Goal: Information Seeking & Learning: Learn about a topic

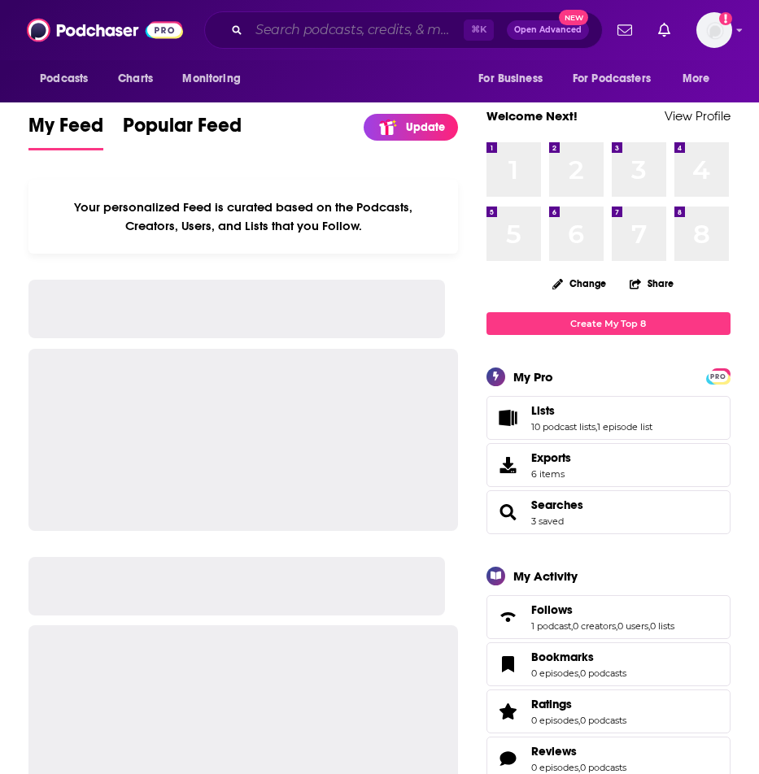
click at [398, 33] on input "Search podcasts, credits, & more..." at bounding box center [356, 30] width 215 height 26
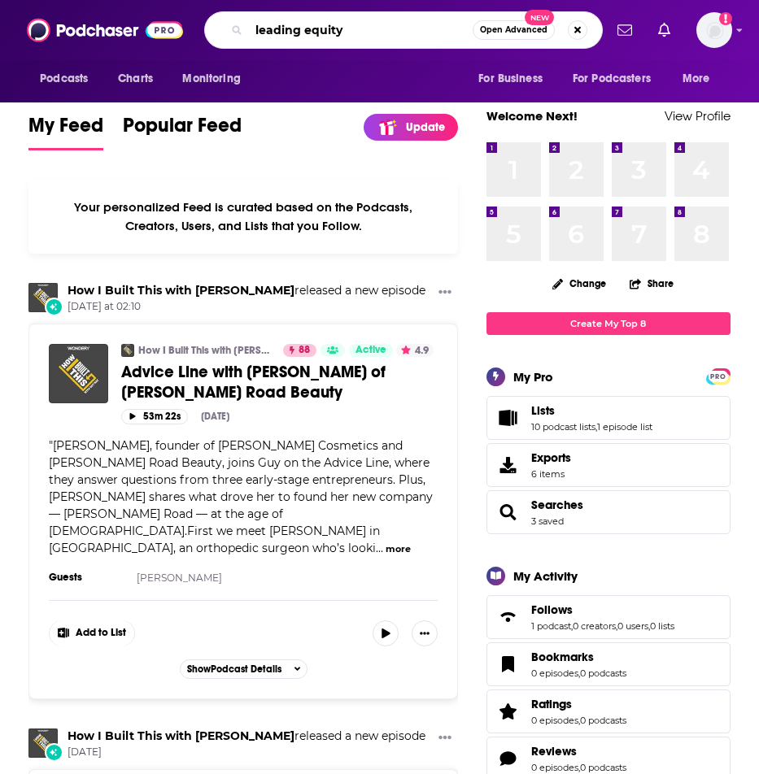
type input "leading equity"
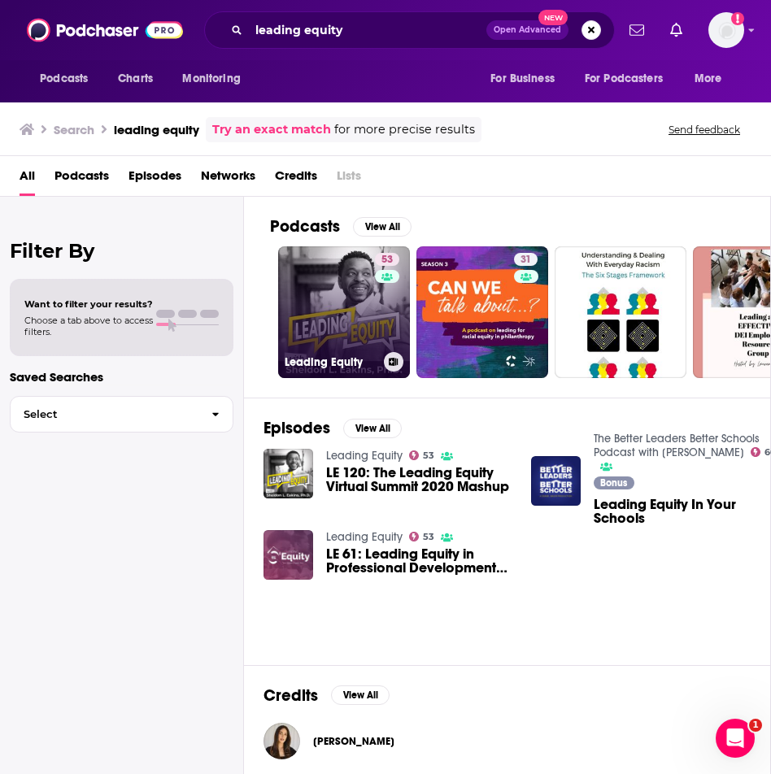
click at [327, 285] on link "53 Leading Equity" at bounding box center [344, 312] width 132 height 132
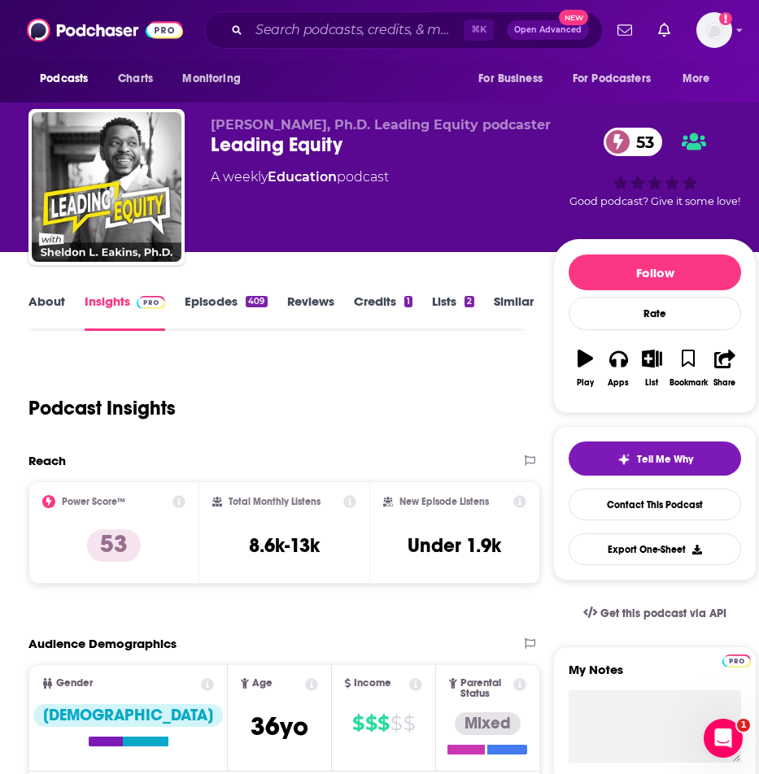
click at [354, 504] on icon at bounding box center [349, 501] width 13 height 13
click at [353, 504] on icon at bounding box center [349, 501] width 13 height 13
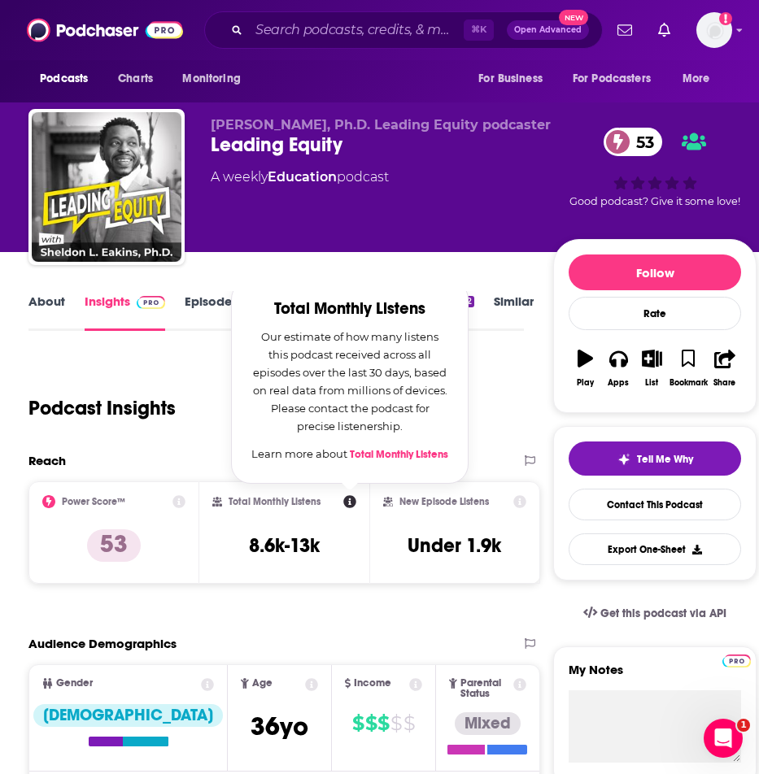
click at [353, 504] on icon at bounding box center [349, 501] width 13 height 13
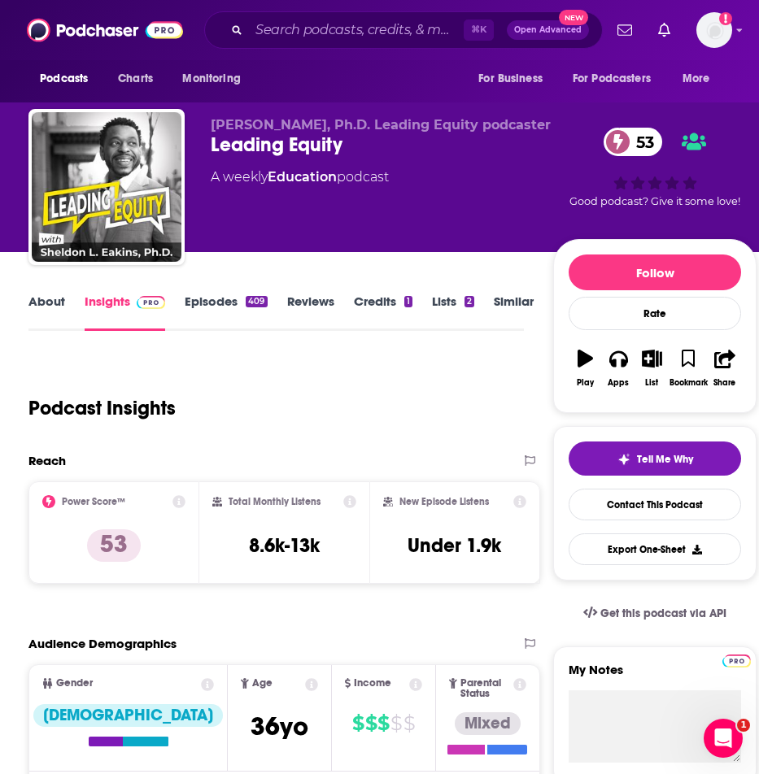
click at [372, 658] on div "Audience Demographics" at bounding box center [284, 650] width 512 height 28
click at [61, 305] on link "About" at bounding box center [46, 312] width 37 height 37
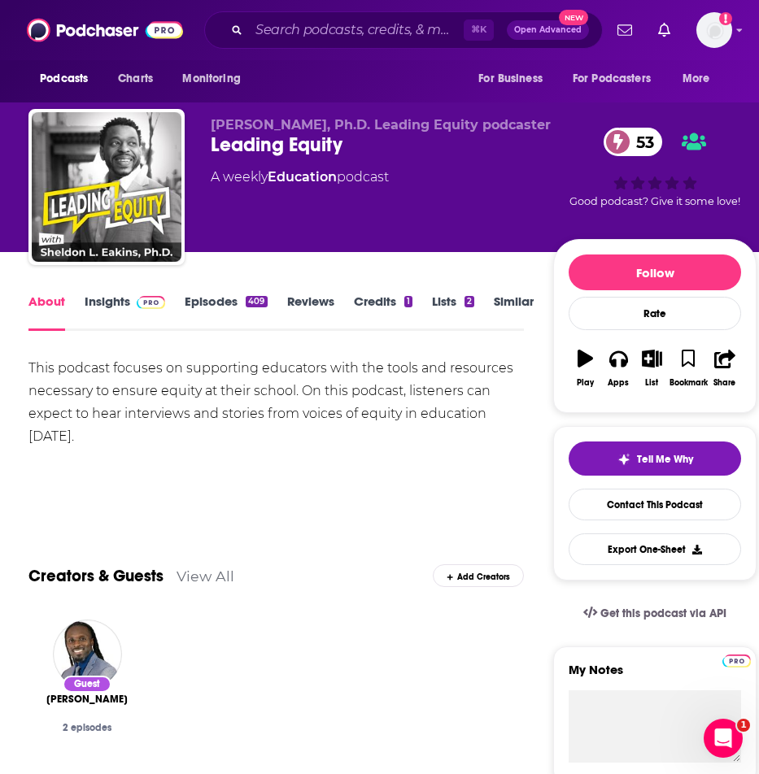
drag, startPoint x: 316, startPoint y: 298, endPoint x: 294, endPoint y: 298, distance: 22.0
click at [316, 298] on link "Reviews" at bounding box center [310, 312] width 47 height 37
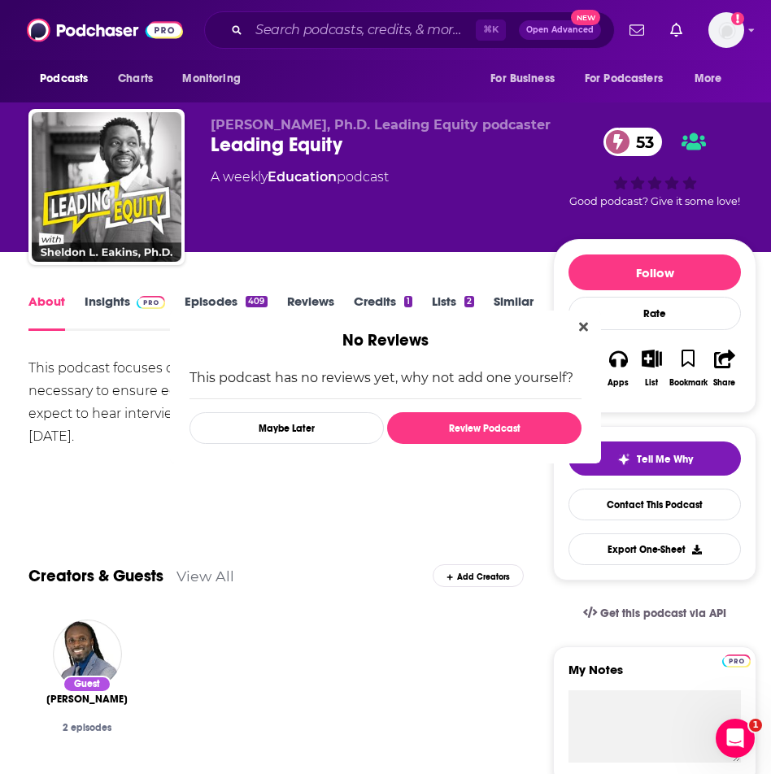
click at [219, 299] on div "No Reviews This podcast has no reviews yet, why not add one yourself? Maybe Lat…" at bounding box center [385, 387] width 771 height 774
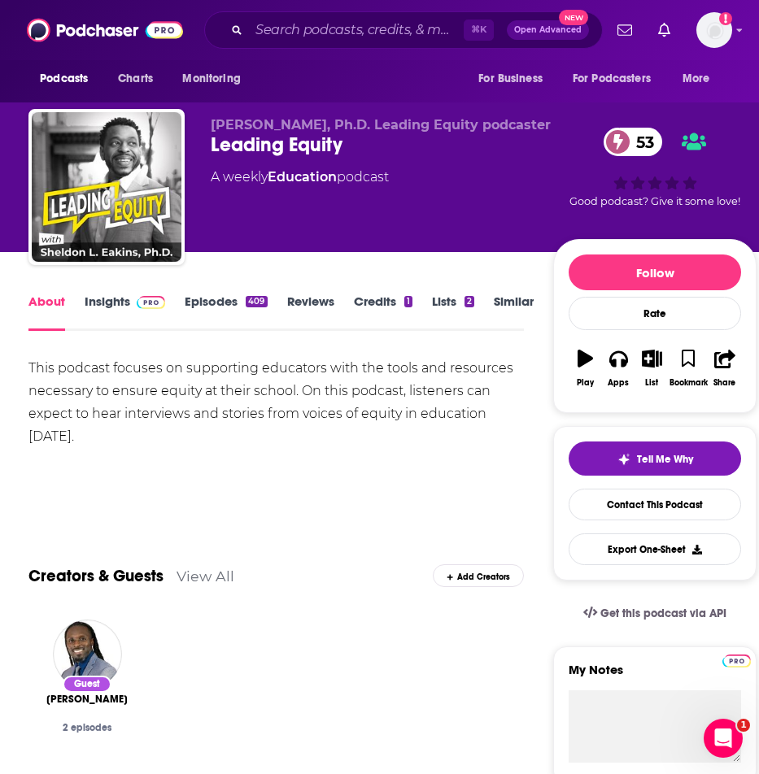
click at [219, 299] on link "Episodes 409" at bounding box center [226, 312] width 82 height 37
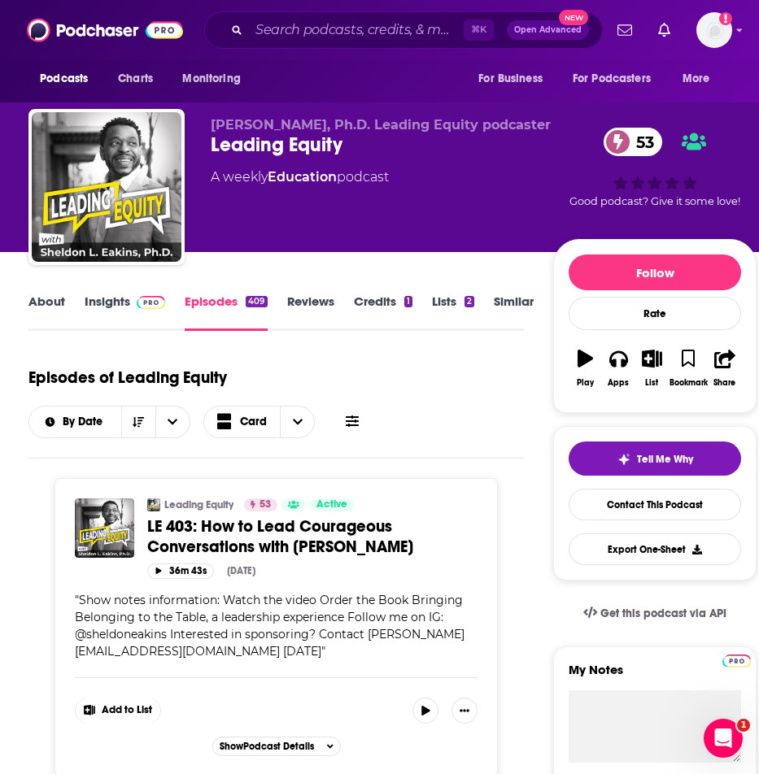
click at [108, 299] on link "Insights" at bounding box center [125, 312] width 81 height 37
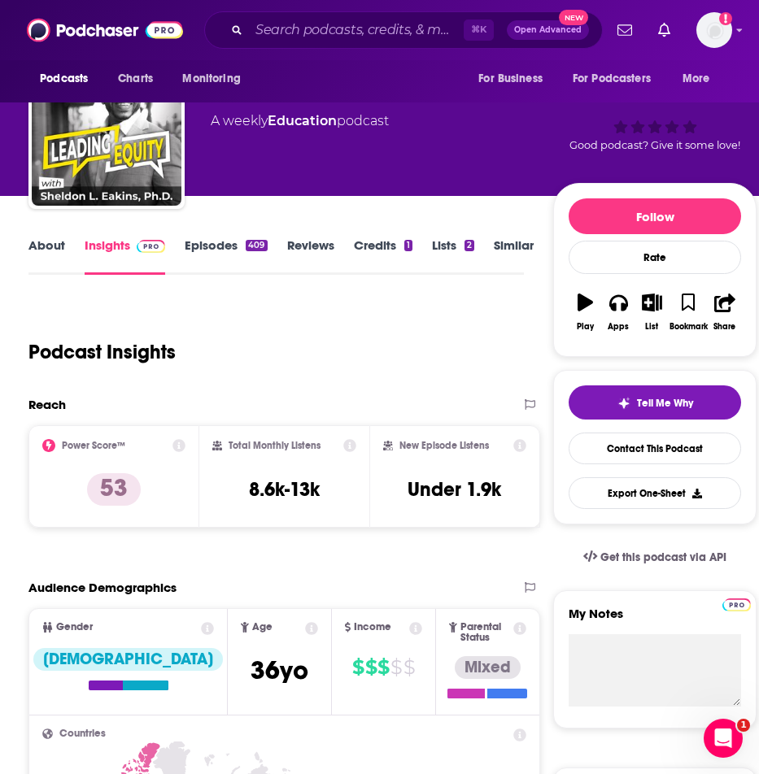
scroll to position [58, 0]
